Goal: Task Accomplishment & Management: Use online tool/utility

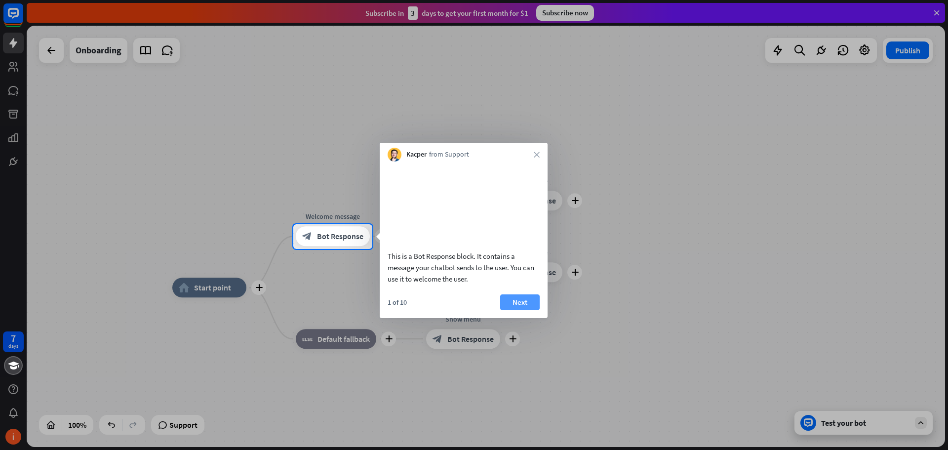
click at [516, 310] on button "Next" at bounding box center [520, 302] width 40 height 16
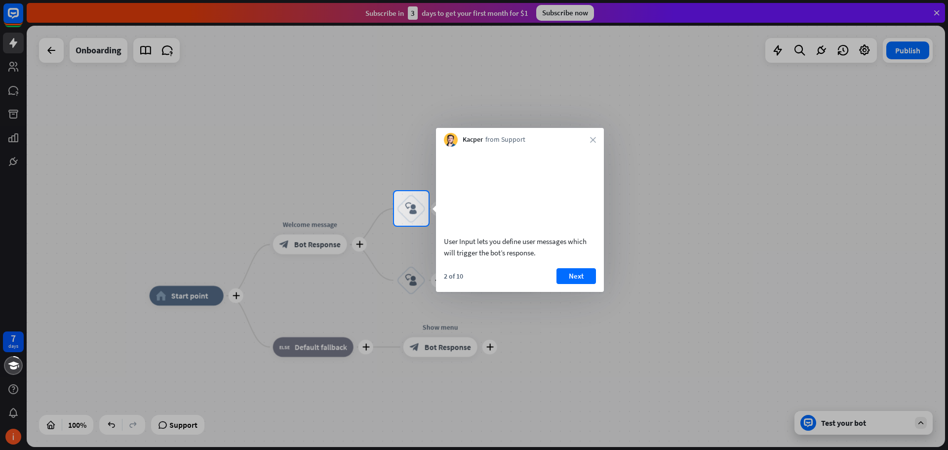
drag, startPoint x: 598, startPoint y: 332, endPoint x: 602, endPoint y: 281, distance: 51.0
click at [602, 281] on div at bounding box center [474, 338] width 948 height 224
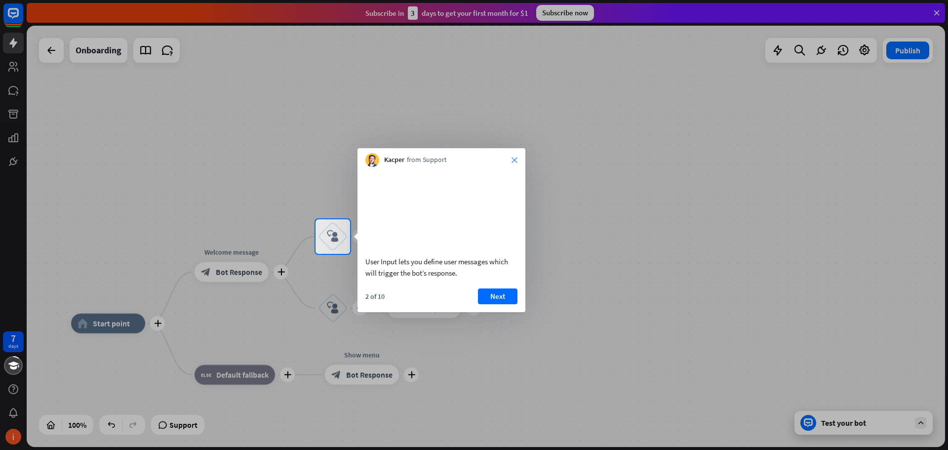
click at [517, 157] on icon "close" at bounding box center [515, 160] width 6 height 6
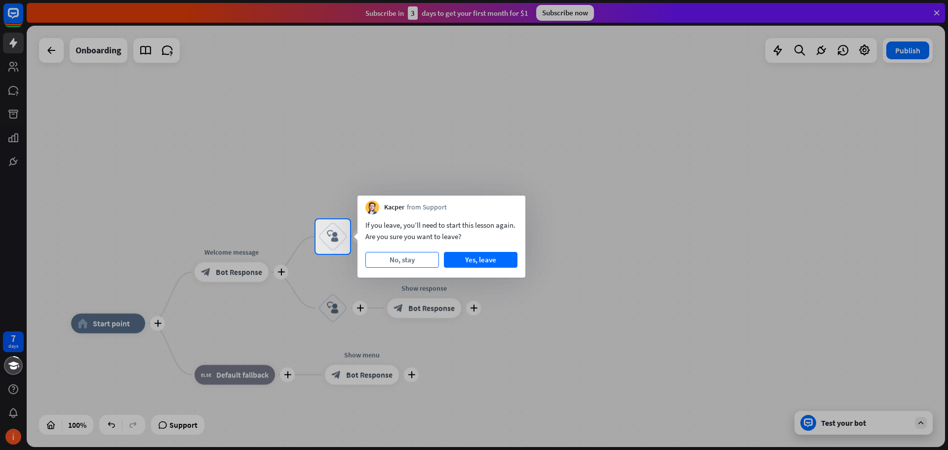
click at [418, 255] on button "No, stay" at bounding box center [402, 260] width 74 height 16
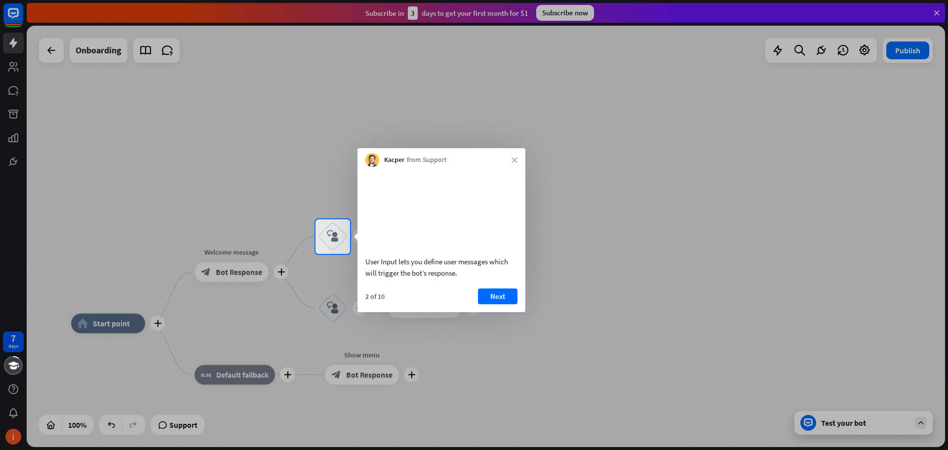
click at [519, 160] on div "Kacper from Support close" at bounding box center [442, 157] width 168 height 19
click at [514, 160] on icon "close" at bounding box center [515, 160] width 6 height 6
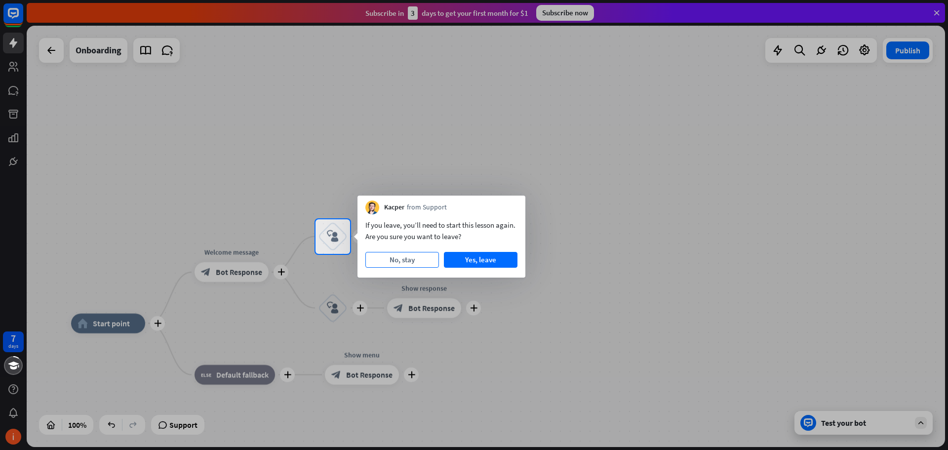
click at [402, 264] on button "No, stay" at bounding box center [402, 260] width 74 height 16
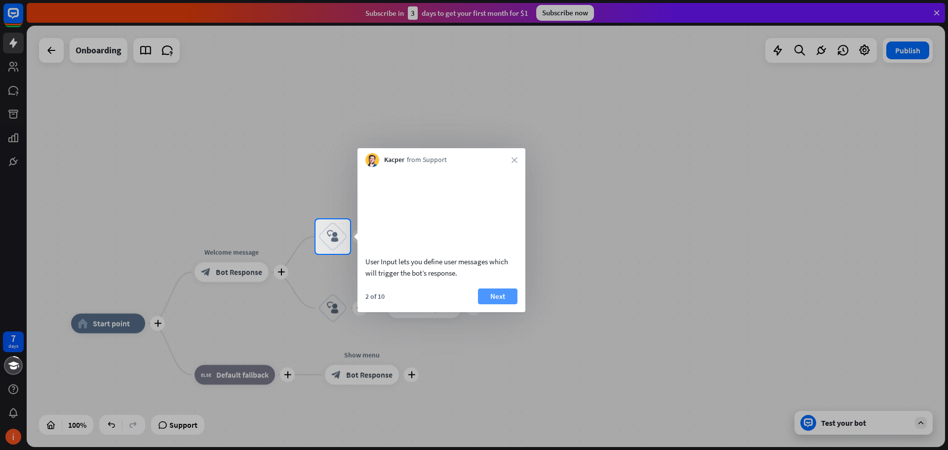
click at [508, 304] on button "Next" at bounding box center [498, 296] width 40 height 16
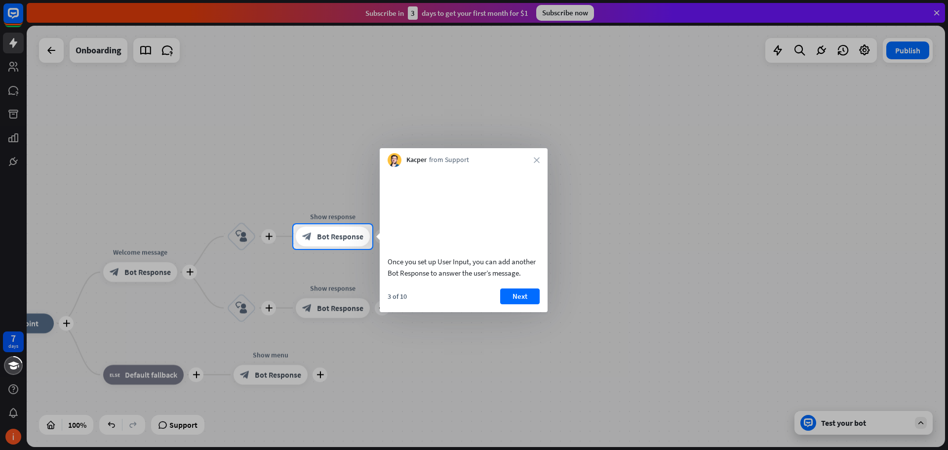
click at [539, 154] on div "Kacper from Support close" at bounding box center [464, 157] width 168 height 19
click at [536, 158] on icon "close" at bounding box center [537, 160] width 6 height 6
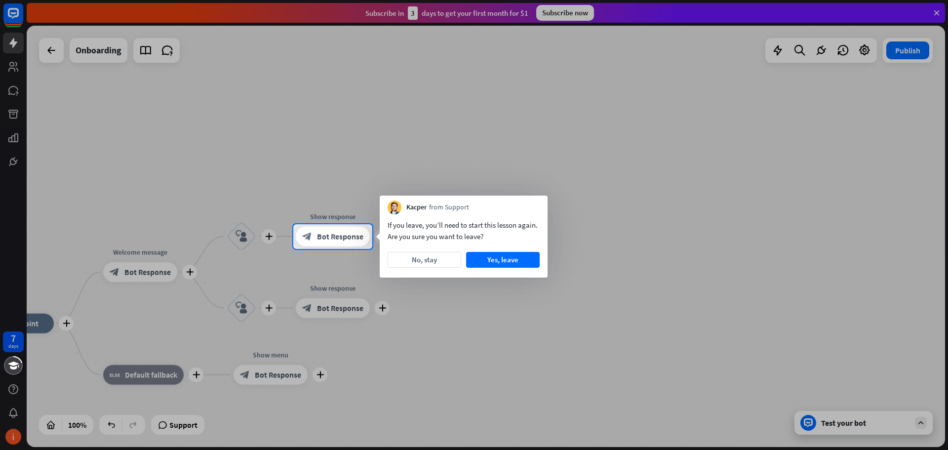
click at [508, 228] on div "If you leave, you’ll need to start this lesson again. Are you sure you want to …" at bounding box center [464, 230] width 152 height 23
click at [439, 245] on div "If you leave, you’ll need to start this lesson again. Are you sure you want to …" at bounding box center [464, 245] width 168 height 63
click at [439, 260] on button "No, stay" at bounding box center [425, 260] width 74 height 16
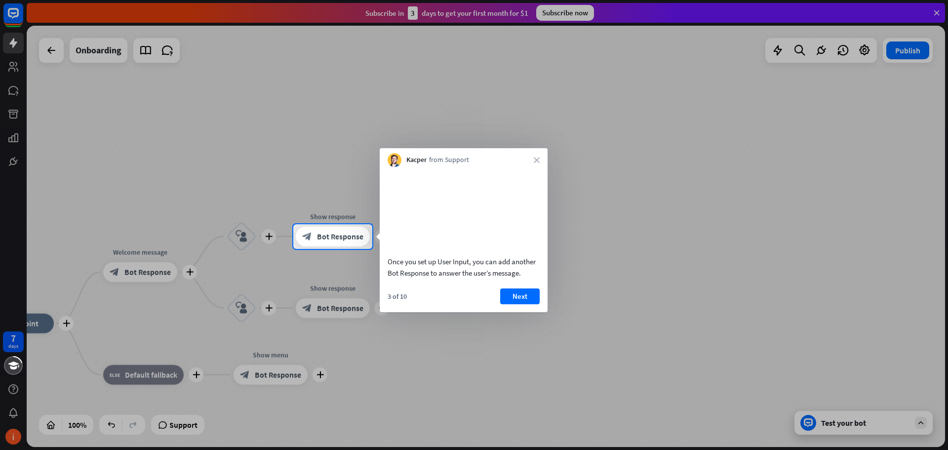
click at [544, 166] on div "Kacper from Support close Once you set up User Input, you can add another Bot R…" at bounding box center [464, 230] width 168 height 164
click at [541, 164] on div "Kacper from Support close" at bounding box center [464, 157] width 168 height 19
click at [540, 162] on div "Kacper from Support close" at bounding box center [464, 157] width 168 height 19
click at [537, 158] on icon "close" at bounding box center [537, 160] width 6 height 6
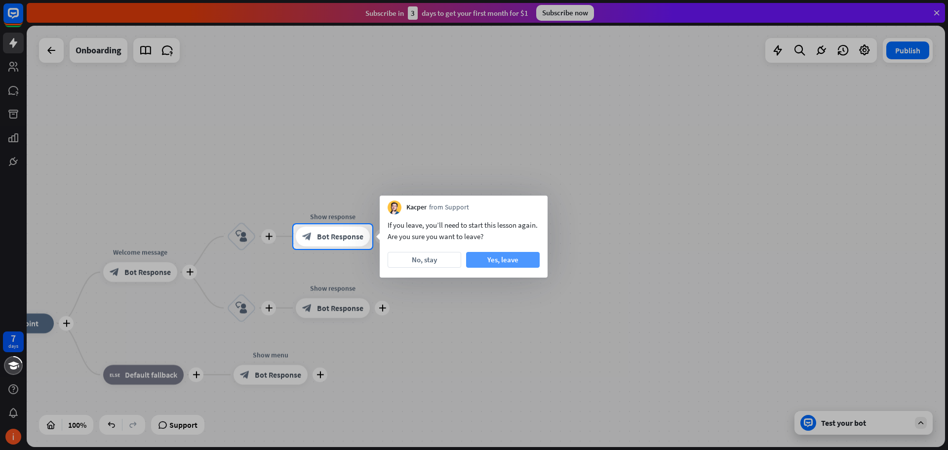
drag, startPoint x: 428, startPoint y: 262, endPoint x: 496, endPoint y: 265, distance: 68.2
click at [496, 265] on div "No, stay Yes, leave" at bounding box center [464, 260] width 152 height 16
click at [496, 265] on button "Yes, leave" at bounding box center [503, 260] width 74 height 16
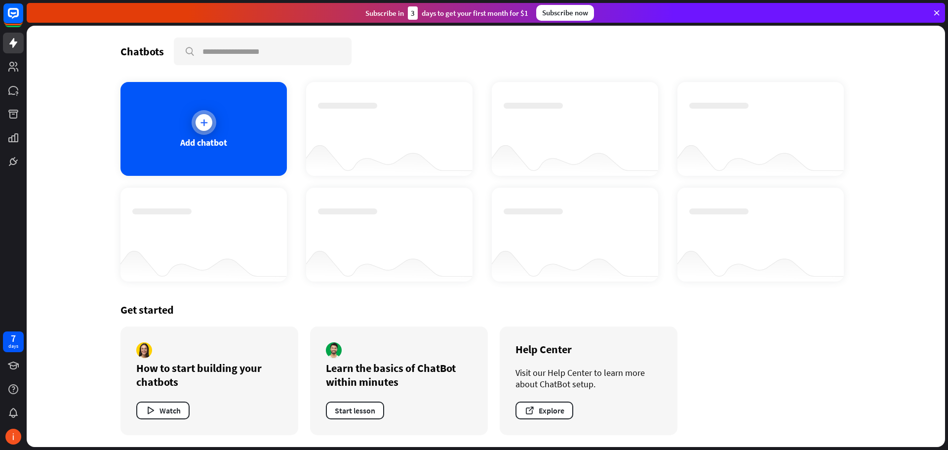
click at [220, 128] on div "Add chatbot" at bounding box center [204, 129] width 166 height 94
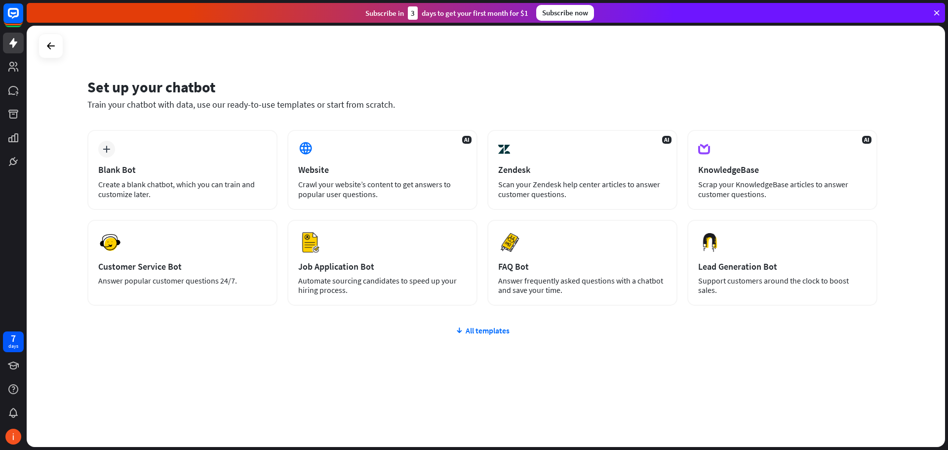
click at [410, 349] on div "plus Blank Bot Create a blank chatbot, which you can train and customize later.…" at bounding box center [482, 277] width 790 height 294
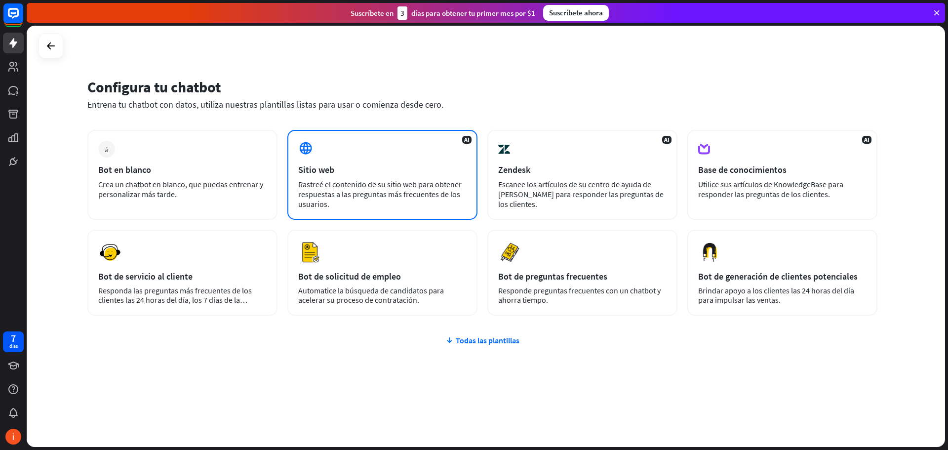
click at [356, 192] on font "Rastreé el contenido de su sitio web para obtener respuestas a las preguntas má…" at bounding box center [379, 194] width 163 height 30
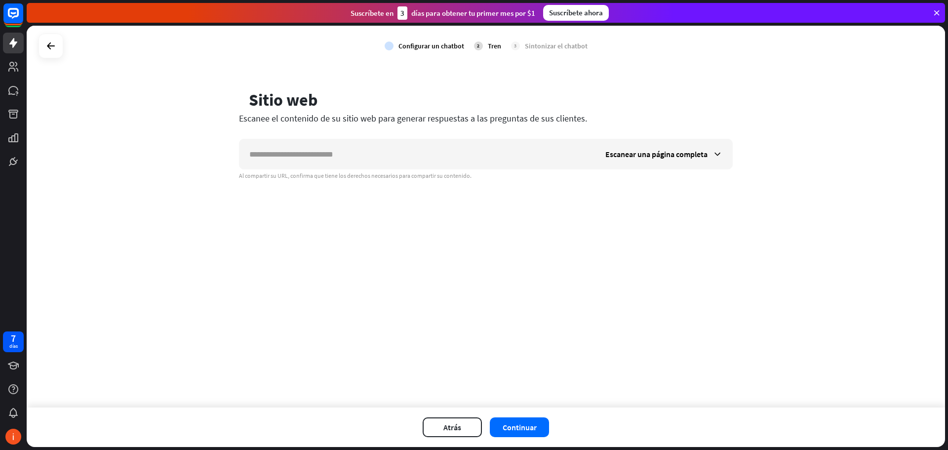
click at [327, 221] on div "controlar Configurar un chatbot 2 Tren 3 Sintonizar el chatbot globo Sitio web …" at bounding box center [486, 217] width 919 height 382
click at [45, 45] on icon at bounding box center [51, 46] width 12 height 12
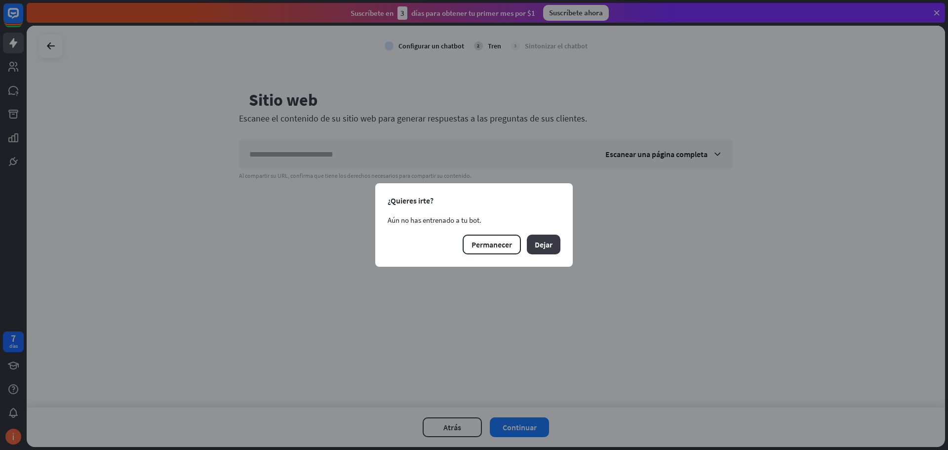
click at [545, 248] on font "Dejar" at bounding box center [544, 245] width 18 height 10
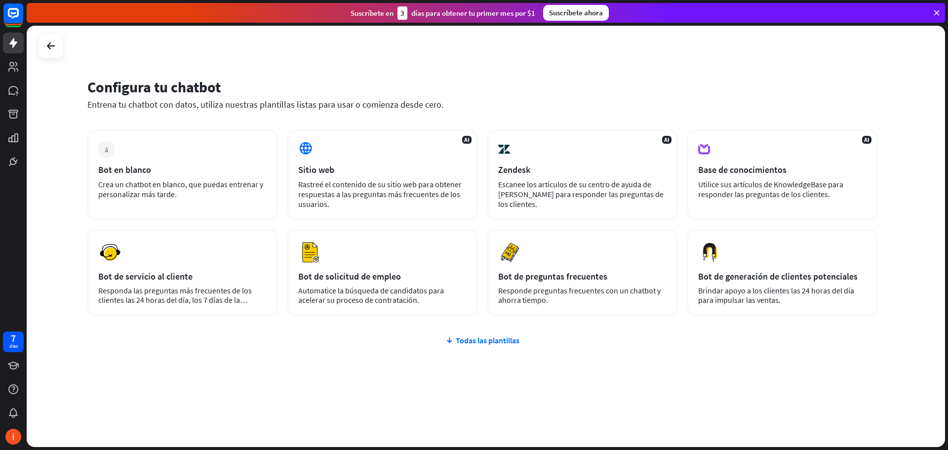
click at [192, 188] on font "Crea un chatbot en blanco, que puedas entrenar y personalizar más tarde." at bounding box center [180, 189] width 165 height 20
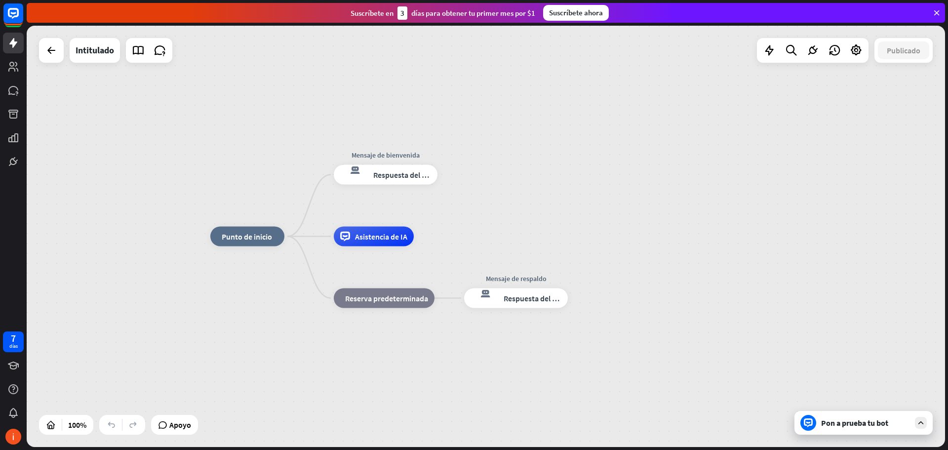
click at [56, 65] on div "inicio_2 Punto de inicio Mensaje de bienvenida respuesta del bot de bloqueo Res…" at bounding box center [486, 236] width 919 height 421
click at [51, 48] on icon at bounding box center [51, 50] width 12 height 12
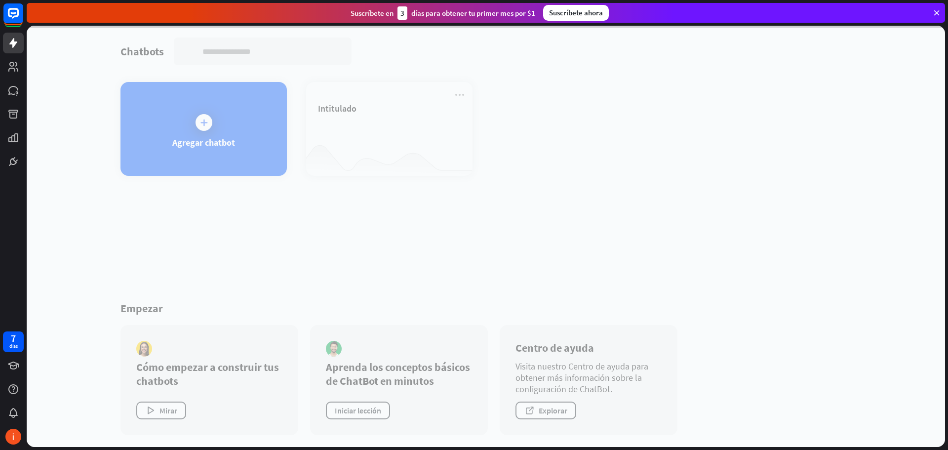
click at [192, 156] on div at bounding box center [486, 236] width 919 height 421
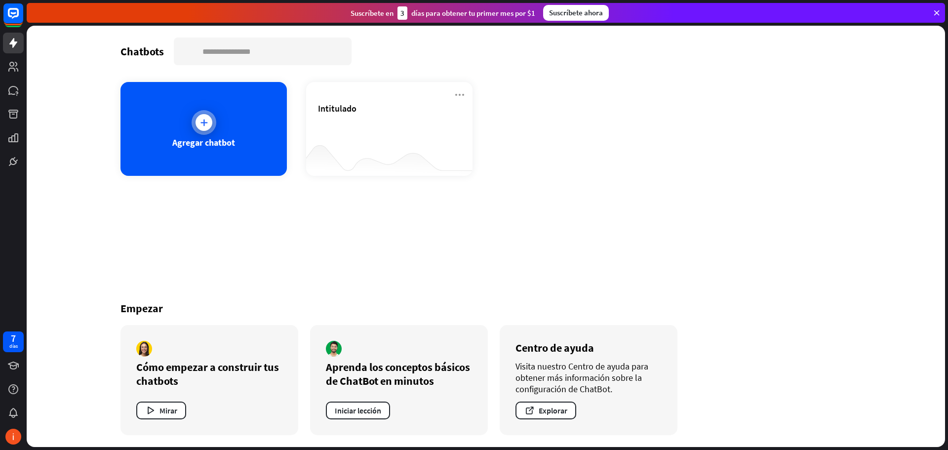
click at [212, 137] on font "Agregar chatbot" at bounding box center [203, 142] width 63 height 11
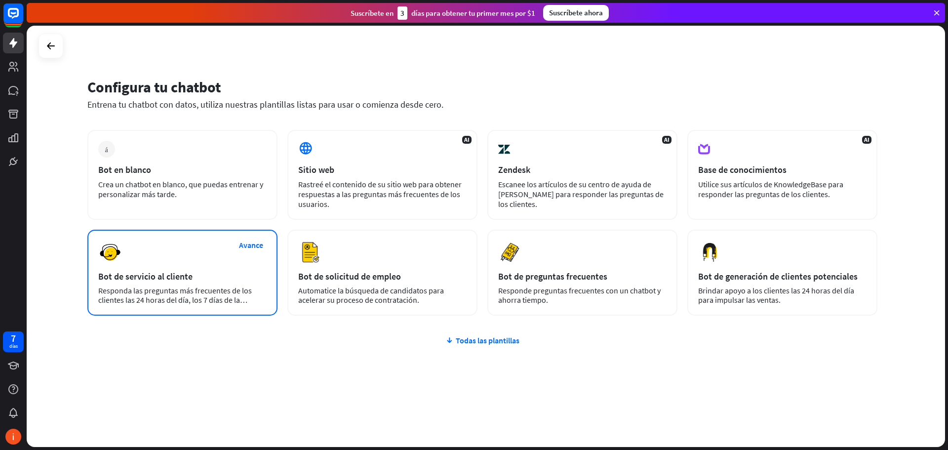
click at [209, 274] on div "Bot de servicio al cliente" at bounding box center [182, 276] width 168 height 11
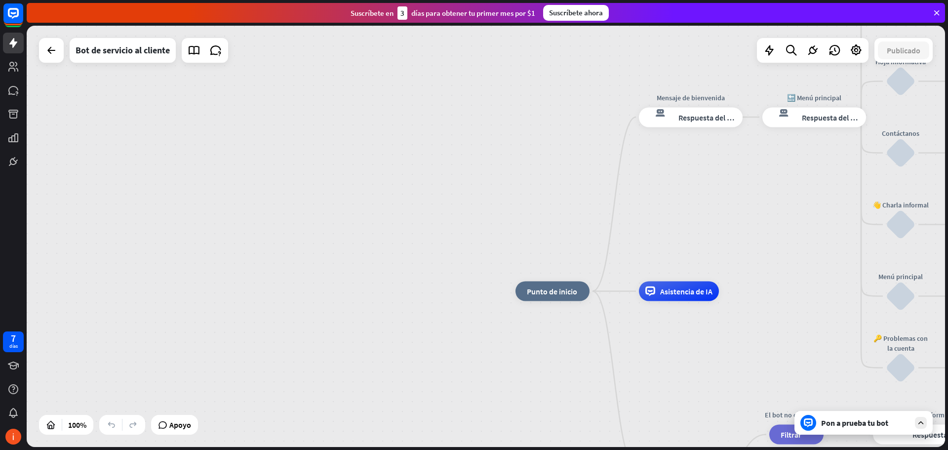
drag, startPoint x: 438, startPoint y: 295, endPoint x: 743, endPoint y: 350, distance: 310.7
click at [561, 296] on div "inicio_2 Punto de inicio" at bounding box center [553, 292] width 74 height 20
click at [554, 269] on font "Editar nombre" at bounding box center [546, 269] width 43 height 9
type input "*******"
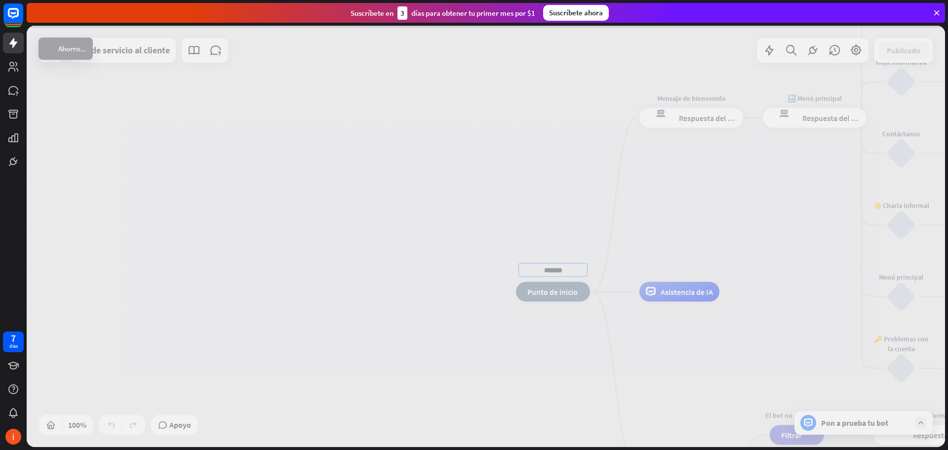
click at [704, 361] on div at bounding box center [486, 236] width 919 height 421
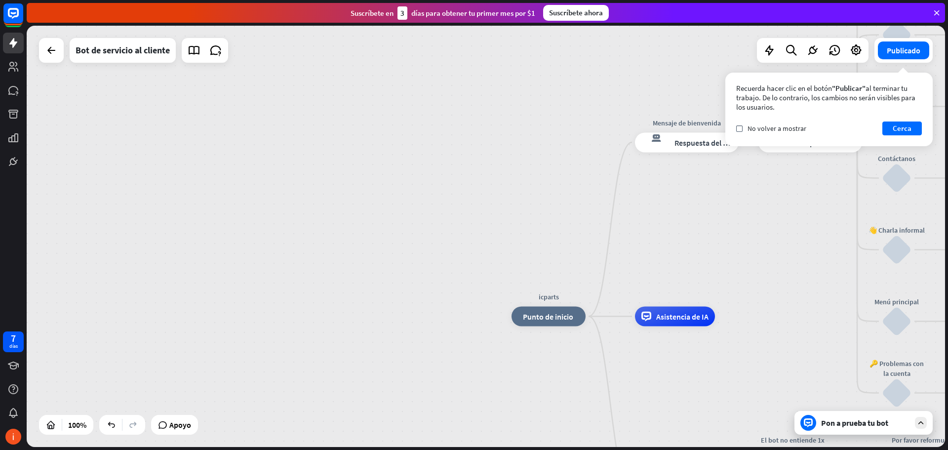
drag, startPoint x: 704, startPoint y: 361, endPoint x: 691, endPoint y: 397, distance: 38.3
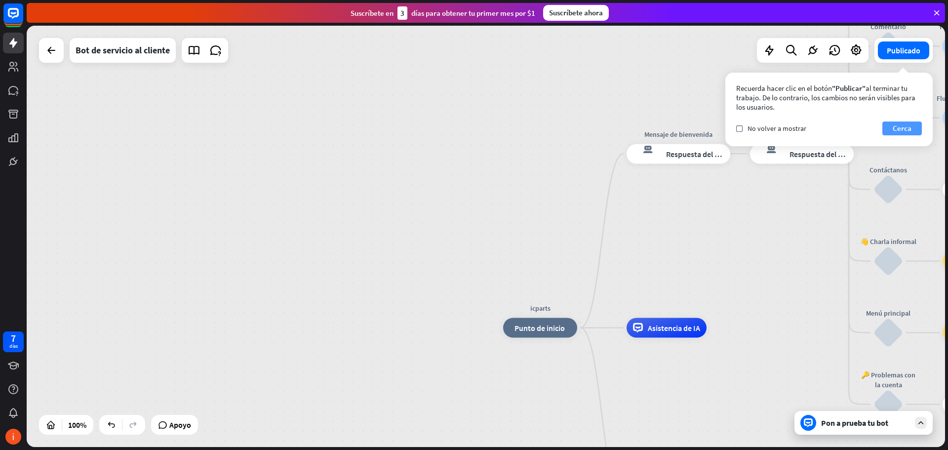
click at [919, 130] on button "Cerca" at bounding box center [903, 128] width 40 height 14
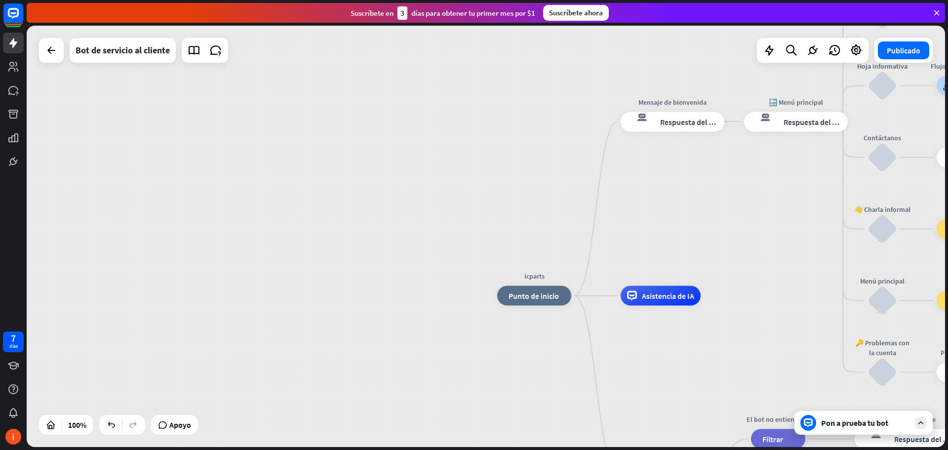
drag, startPoint x: 823, startPoint y: 277, endPoint x: 820, endPoint y: 246, distance: 30.8
click at [819, 246] on div "icparts inicio_2 Punto de inicio Mensaje de [PERSON_NAME] respuesta del bot de …" at bounding box center [486, 236] width 919 height 421
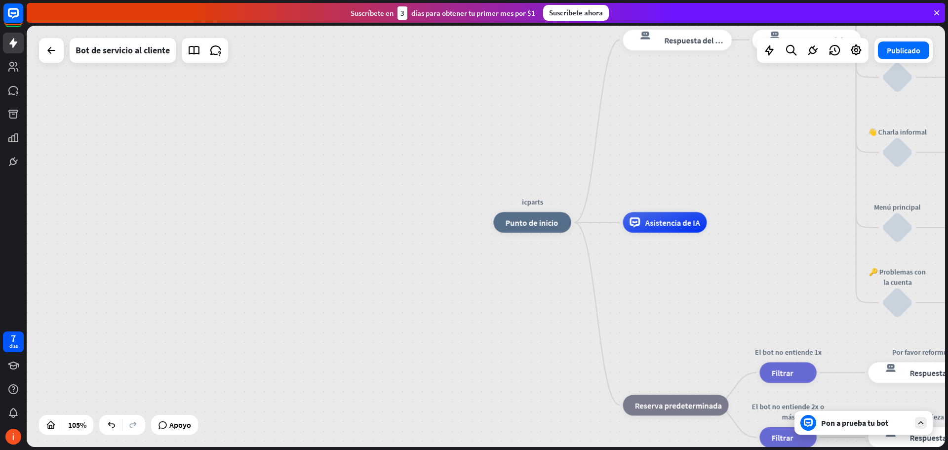
drag, startPoint x: 475, startPoint y: 351, endPoint x: 468, endPoint y: 279, distance: 72.5
click at [468, 279] on div "icparts inicio_2 Punto de inicio Mensaje de [PERSON_NAME] respuesta del bot de …" at bounding box center [486, 236] width 919 height 421
drag, startPoint x: 468, startPoint y: 279, endPoint x: 471, endPoint y: 290, distance: 12.3
click at [471, 290] on div "icparts inicio_2 Punto de inicio Mensaje de [PERSON_NAME] respuesta del bot de …" at bounding box center [486, 236] width 919 height 421
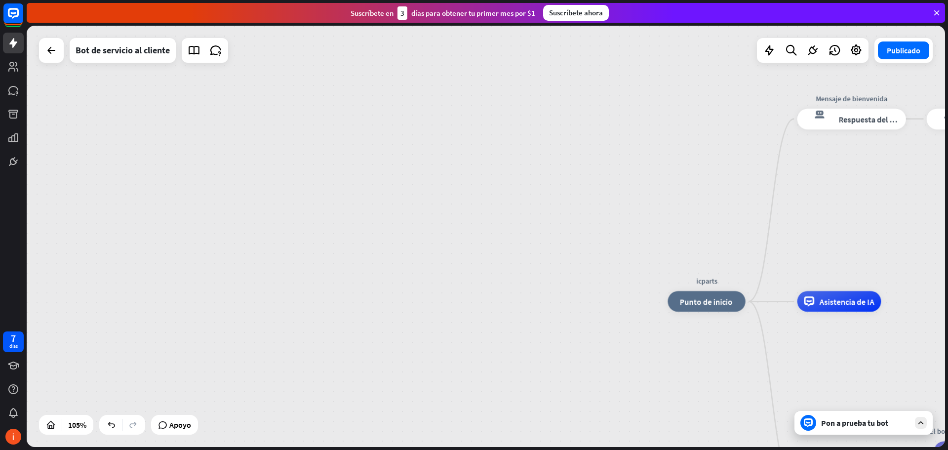
drag, startPoint x: 486, startPoint y: 297, endPoint x: 657, endPoint y: 362, distance: 182.7
click at [657, 362] on div "icparts inicio_2 Punto de inicio Mensaje de [PERSON_NAME] respuesta del bot de …" at bounding box center [486, 236] width 919 height 421
click at [134, 51] on font "Bot de servicio al cliente" at bounding box center [123, 49] width 94 height 11
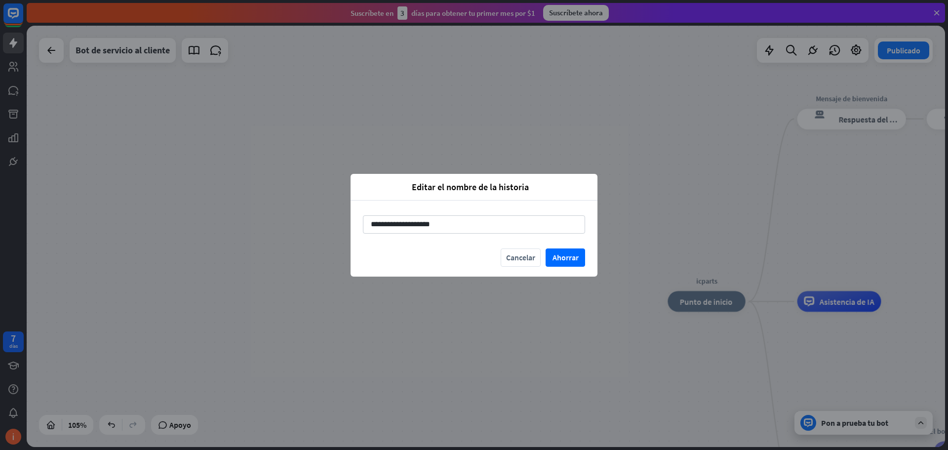
click at [448, 234] on div "**********" at bounding box center [474, 225] width 247 height 48
click at [453, 230] on input "**********" at bounding box center [474, 224] width 222 height 18
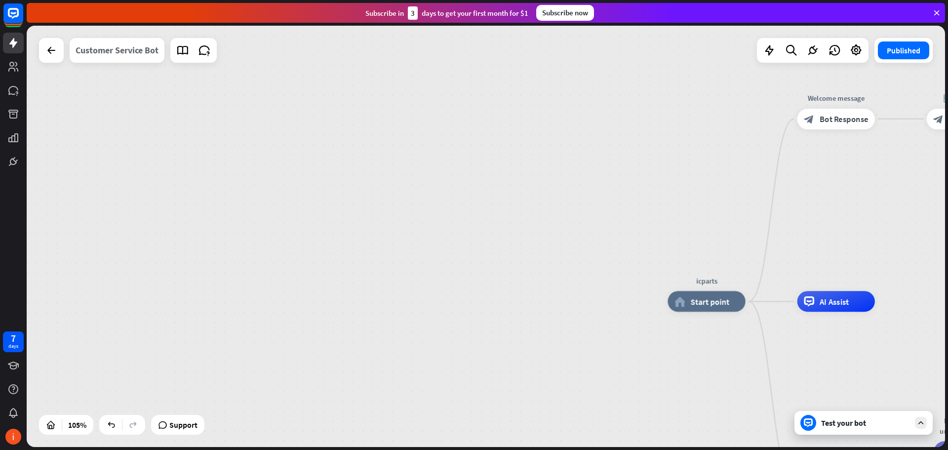
click at [120, 50] on div "Customer Service Bot" at bounding box center [117, 50] width 83 height 25
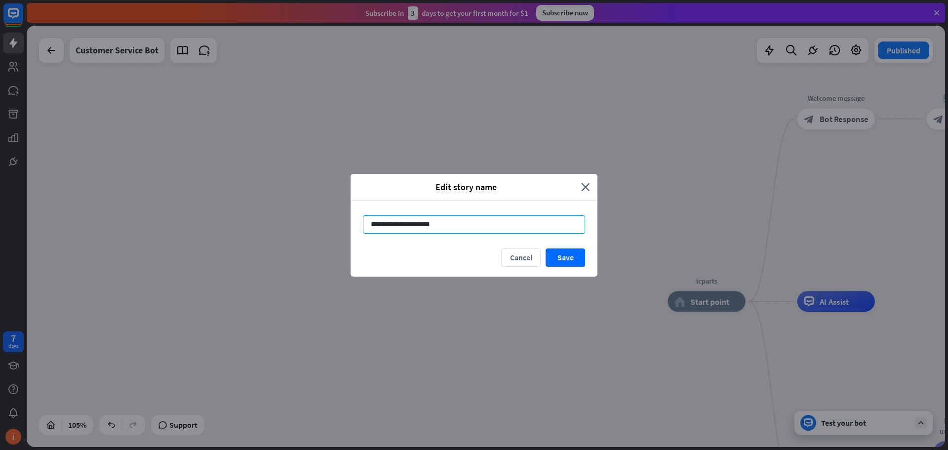
click at [492, 227] on input "**********" at bounding box center [474, 224] width 222 height 18
type input "**********"
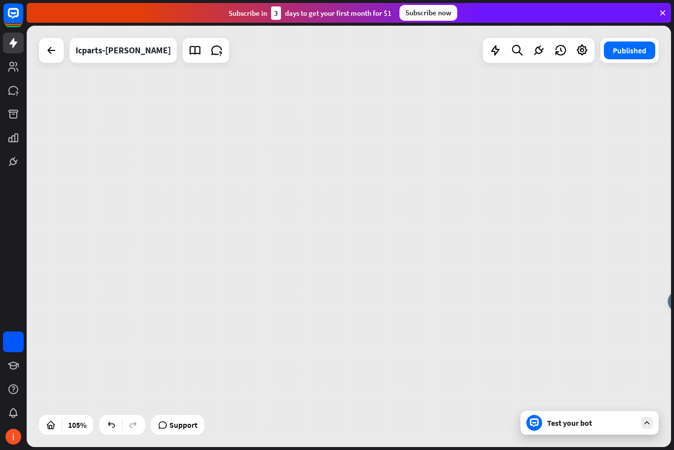
click at [528, 257] on div "icparts home_2 Start point Welcome message block_bot_response Bot Response 🔙 Ma…" at bounding box center [349, 236] width 645 height 421
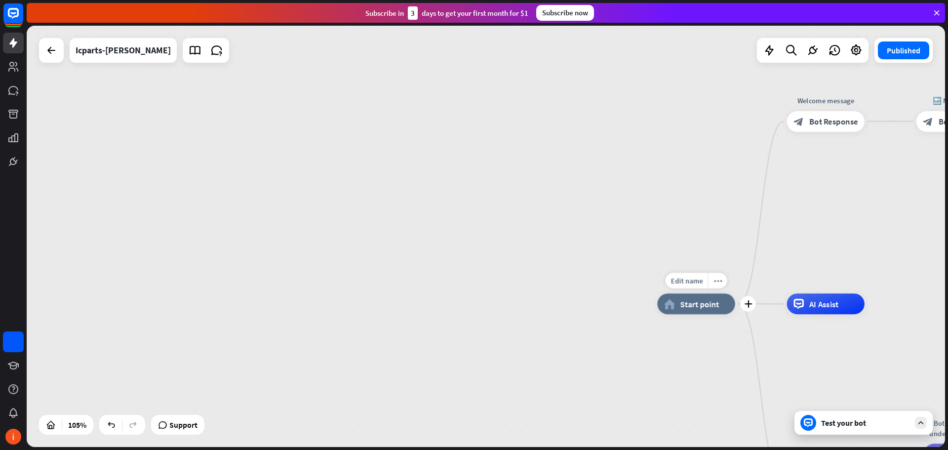
drag, startPoint x: 667, startPoint y: 288, endPoint x: 657, endPoint y: 290, distance: 10.2
click at [657, 293] on div "Edit name more_horiz plus home_2 Start point" at bounding box center [696, 303] width 78 height 21
click at [435, 234] on div "Edit name more_horiz icparts home_2 Start point Welcome message block_bot_respo…" at bounding box center [486, 236] width 919 height 421
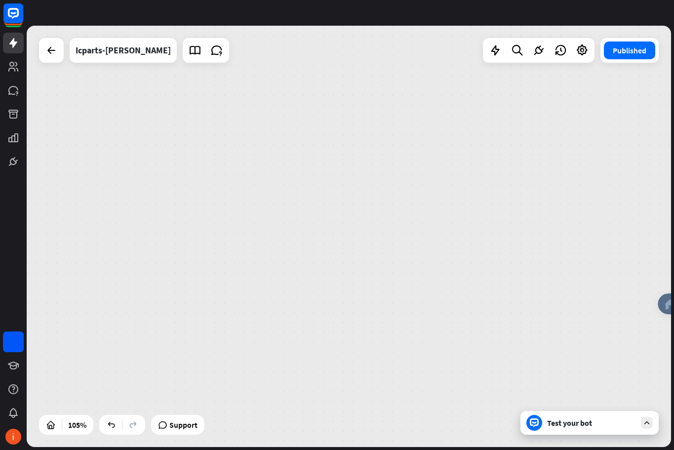
click at [577, 147] on div "icparts home_2 Start point Welcome message block_bot_response Bot Response 🔙 Ma…" at bounding box center [349, 236] width 645 height 421
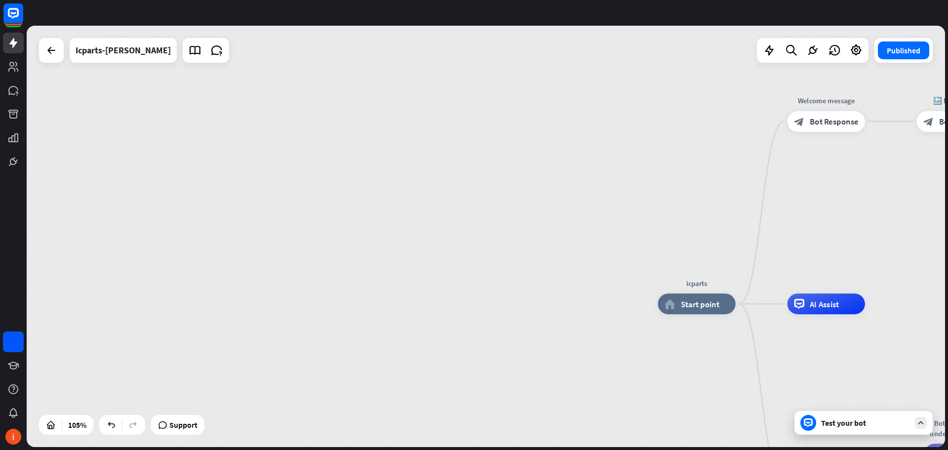
click at [683, 111] on div "icparts home_2 Start point Welcome message block_bot_response Bot Response 🔙 Ma…" at bounding box center [486, 236] width 919 height 421
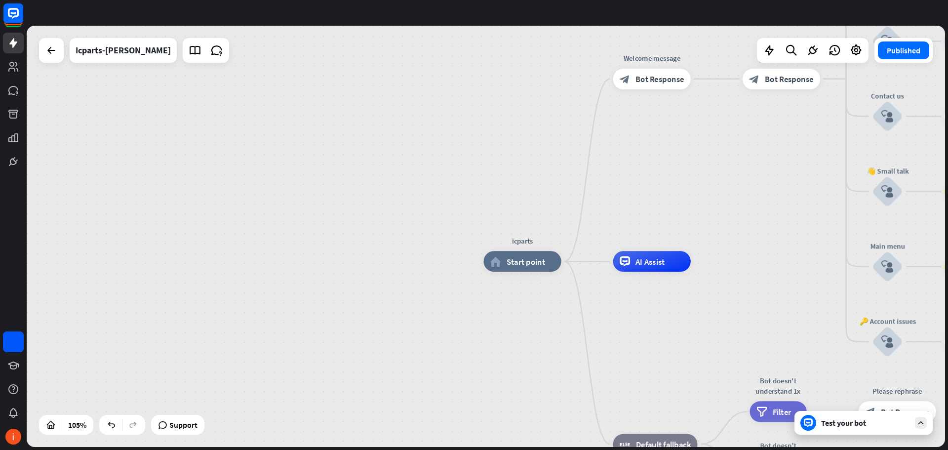
drag, startPoint x: 424, startPoint y: 222, endPoint x: 288, endPoint y: 177, distance: 143.7
click at [288, 177] on div "icparts home_2 Start point Welcome message block_bot_response Bot Response 🔙 Ma…" at bounding box center [486, 236] width 919 height 421
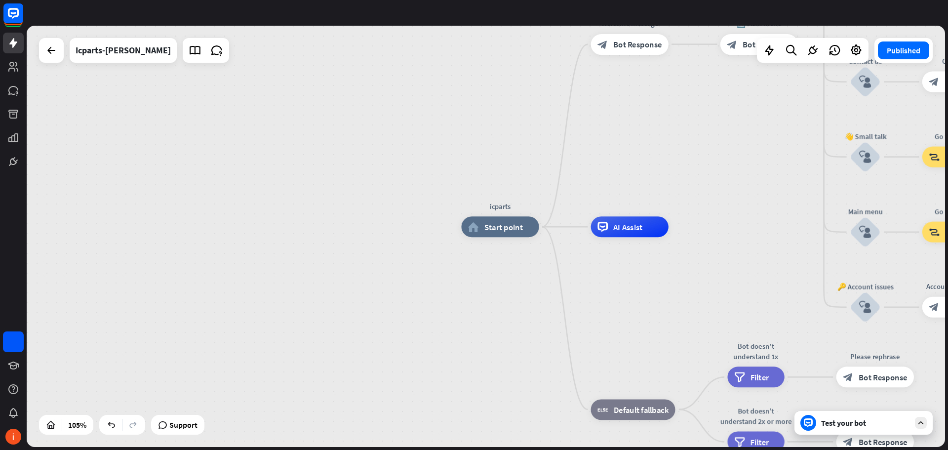
drag, startPoint x: 686, startPoint y: 321, endPoint x: 625, endPoint y: 289, distance: 68.0
click at [625, 289] on div "icparts home_2 Start point Welcome message block_bot_response Bot Response 🔙 Ma…" at bounding box center [942, 448] width 963 height 442
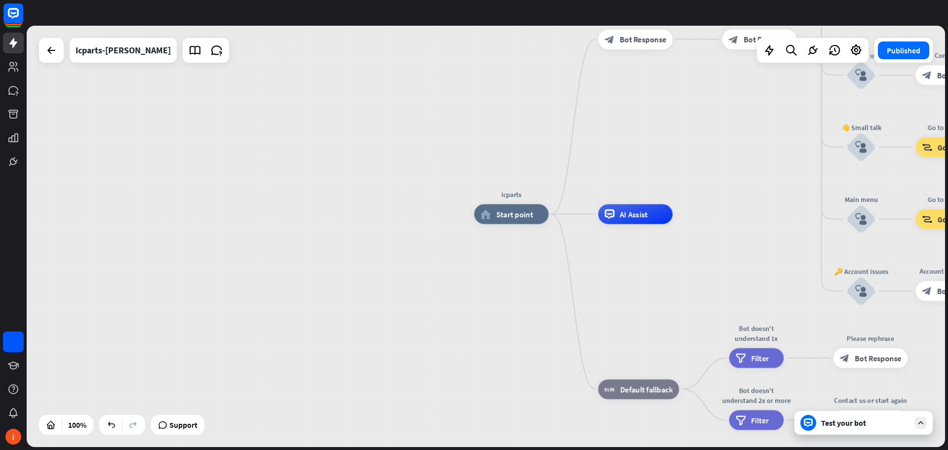
drag, startPoint x: 443, startPoint y: 321, endPoint x: 459, endPoint y: 270, distance: 53.1
click at [459, 270] on div "icparts home_2 Start point Welcome message block_bot_response Bot Response 🔙 Ma…" at bounding box center [486, 236] width 919 height 421
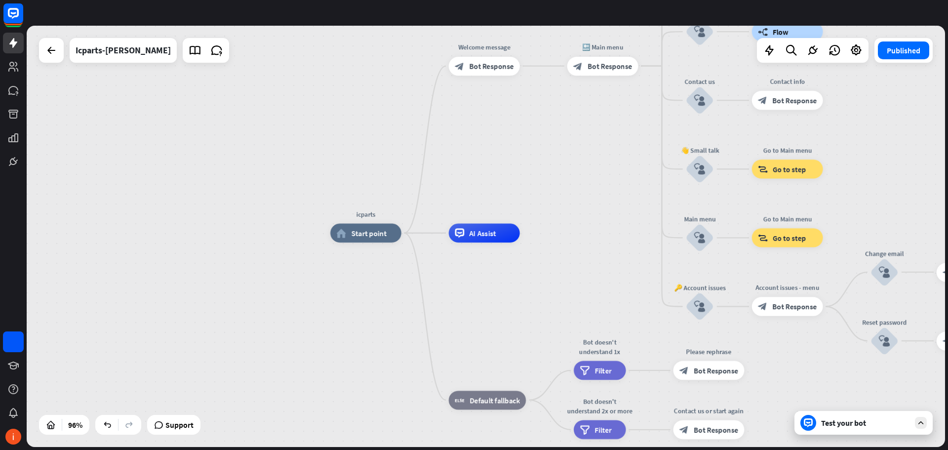
drag, startPoint x: 676, startPoint y: 271, endPoint x: 471, endPoint y: 339, distance: 216.5
click at [471, 340] on div "icparts home_2 Start point Welcome message block_bot_response Bot Response 🔙 Ma…" at bounding box center [770, 435] width 881 height 404
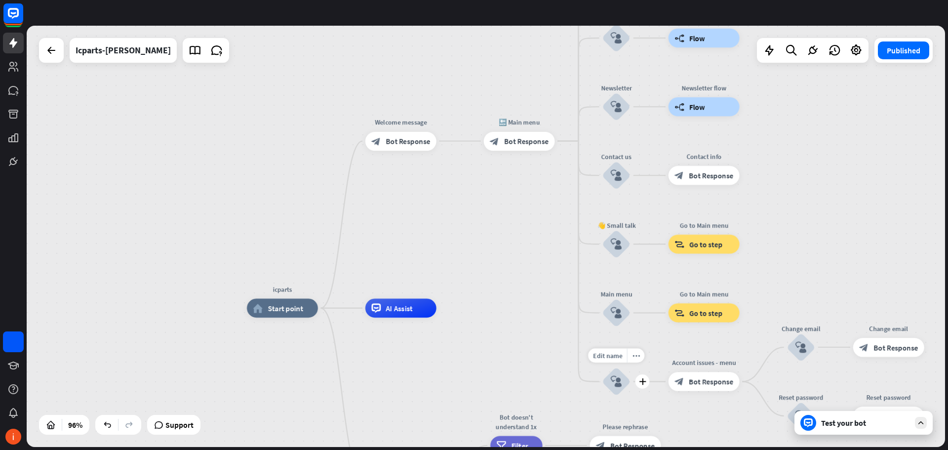
drag, startPoint x: 674, startPoint y: 295, endPoint x: 642, endPoint y: 359, distance: 70.9
click at [631, 367] on div "Edit name more_horiz plus 🔑 Account issues block_user_input" at bounding box center [616, 381] width 29 height 29
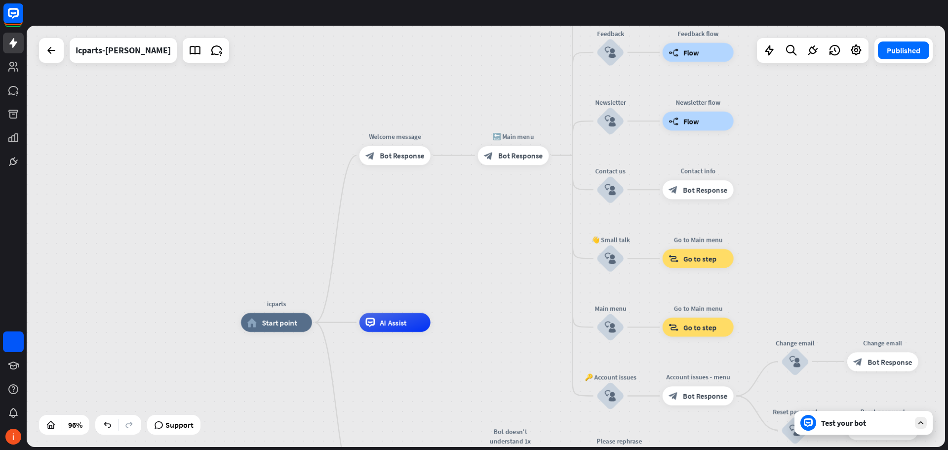
click at [849, 272] on div "icparts home_2 Start point Welcome message block_bot_response Bot Response 🔙 Ma…" at bounding box center [486, 236] width 919 height 421
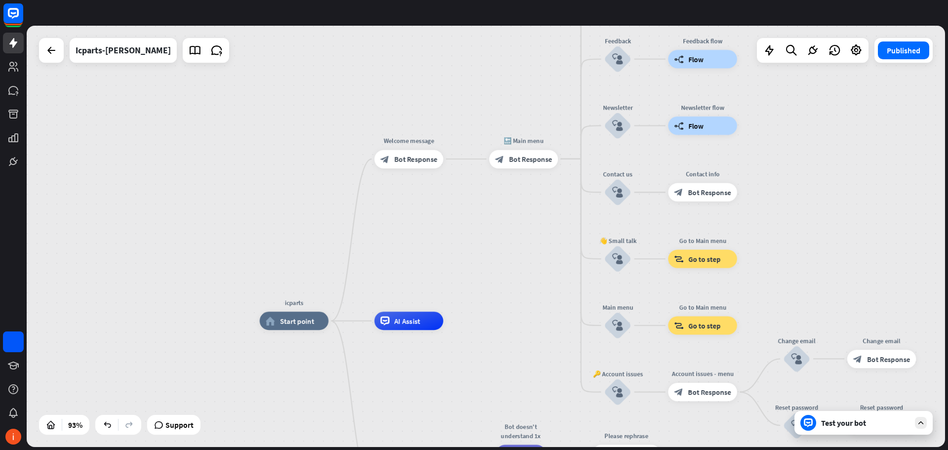
click at [443, 243] on div "icparts home_2 Start point Welcome message block_bot_response Bot Response 🔙 Ma…" at bounding box center [486, 236] width 919 height 421
click at [404, 139] on span "Edit name" at bounding box center [400, 138] width 29 height 8
click at [411, 141] on input "**********" at bounding box center [409, 138] width 64 height 13
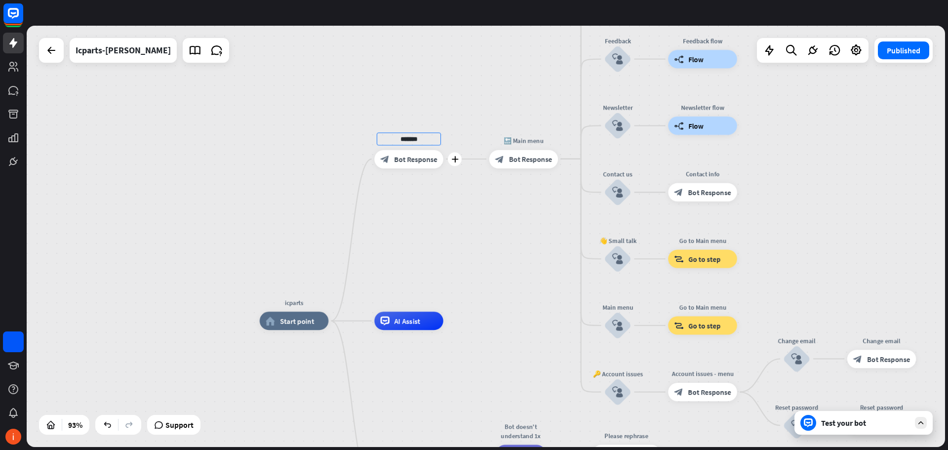
type input "*******"
type input "*"
type input "**********"
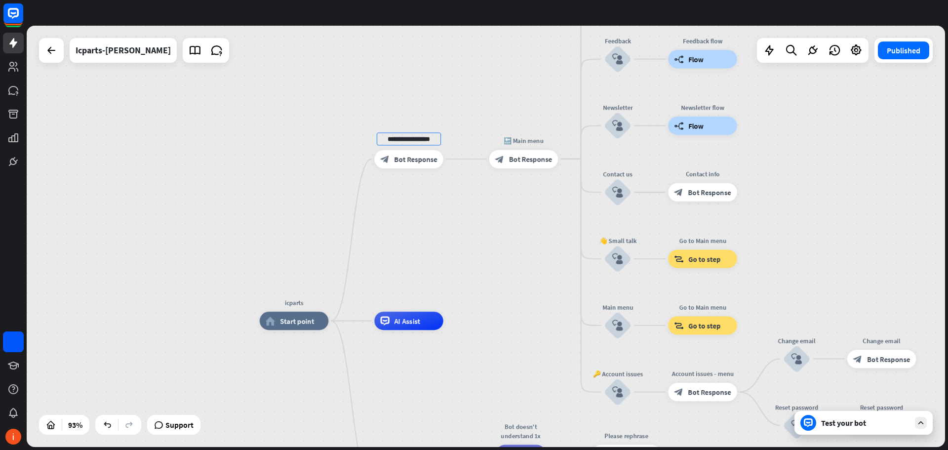
scroll to position [0, 0]
click at [498, 325] on div "**********" at bounding box center [486, 236] width 919 height 421
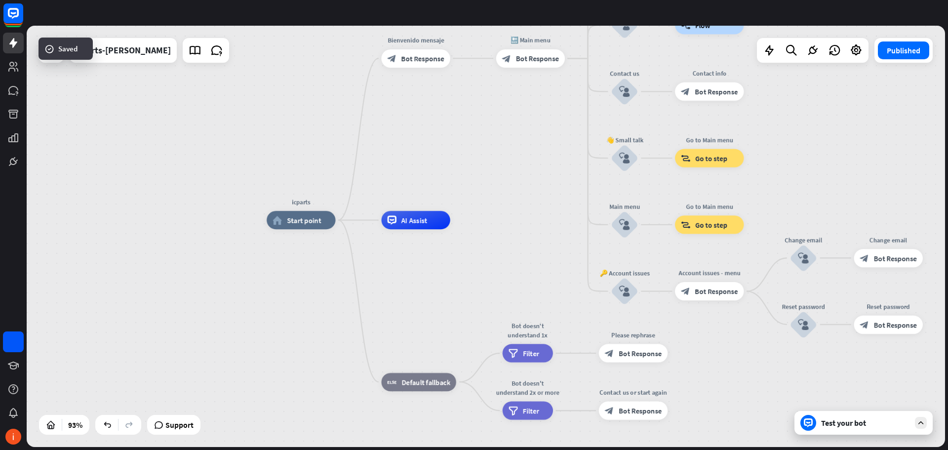
drag, startPoint x: 482, startPoint y: 353, endPoint x: 491, endPoint y: 247, distance: 106.1
click at [491, 247] on div "icparts home_2 Start point Bienvenido mensaje block_bot_response Bot Response 🔙…" at bounding box center [693, 416] width 853 height 392
click at [455, 301] on div "icparts home_2 Start point Bienvenido mensaje block_bot_response Bot Response 🔙…" at bounding box center [693, 416] width 853 height 392
click at [700, 371] on div "icparts home_2 Start point Bienvenido mensaje block_bot_response Bot Response 🔙…" at bounding box center [693, 416] width 853 height 392
